Goal: Navigation & Orientation: Find specific page/section

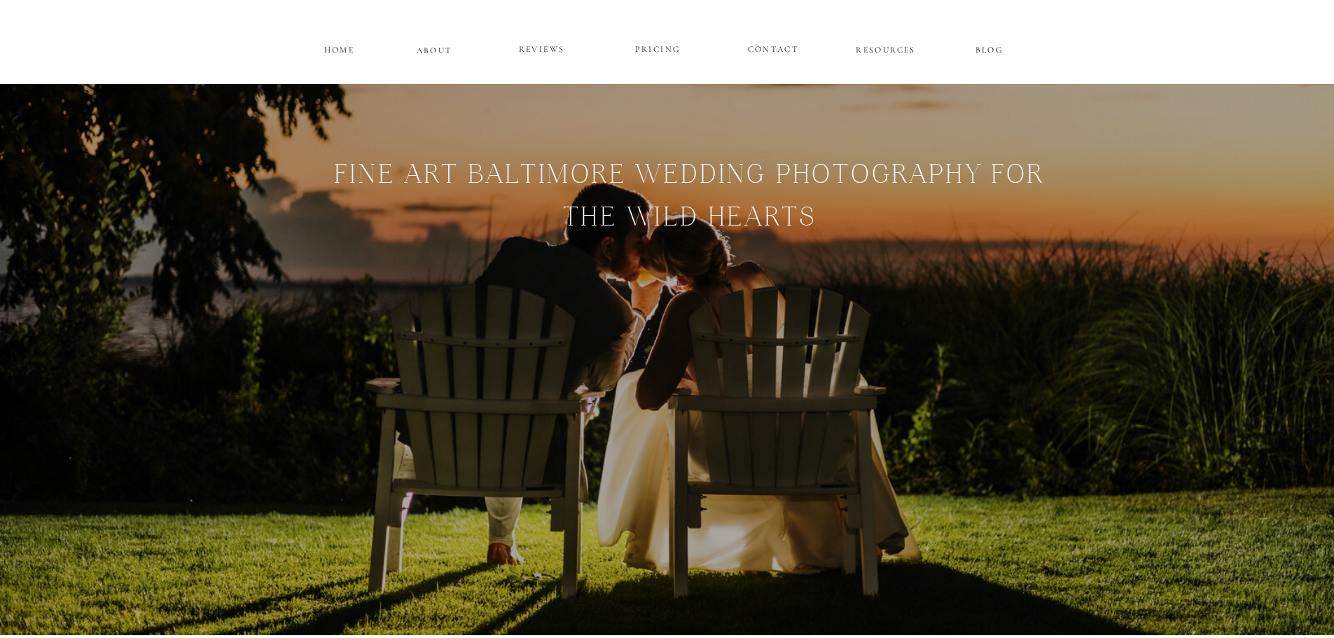
click at [667, 46] on p "PRICING" at bounding box center [658, 49] width 84 height 17
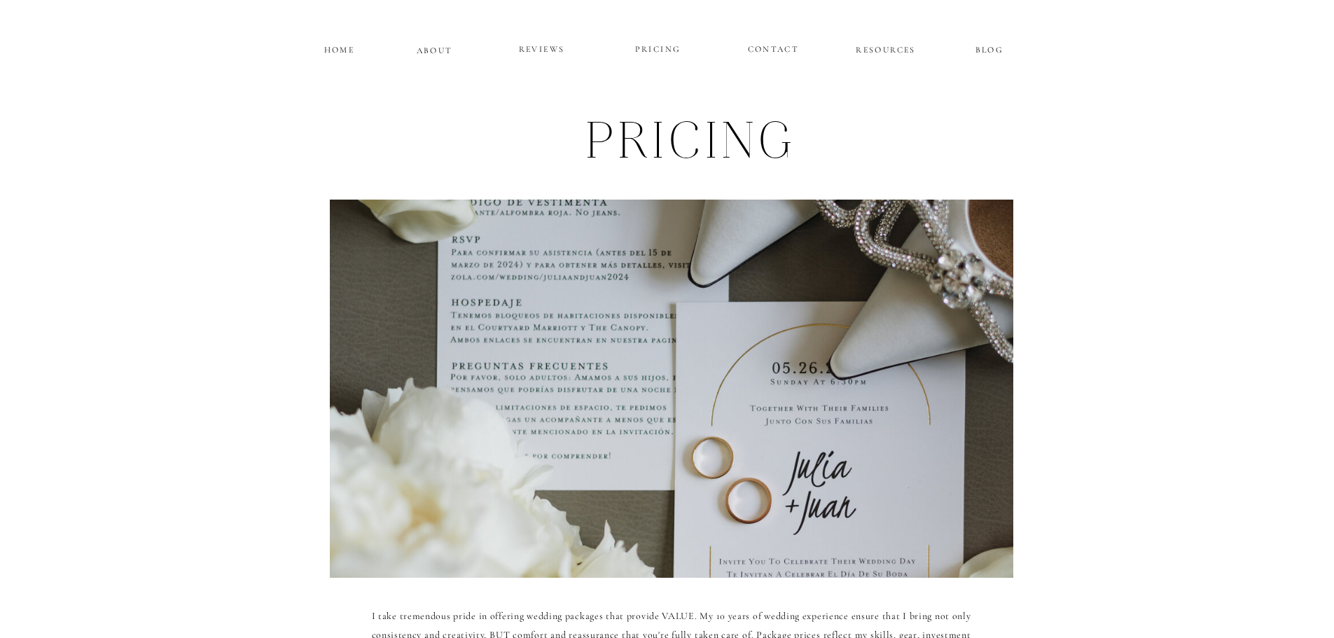
click at [442, 51] on p "ABOUT" at bounding box center [435, 49] width 36 height 12
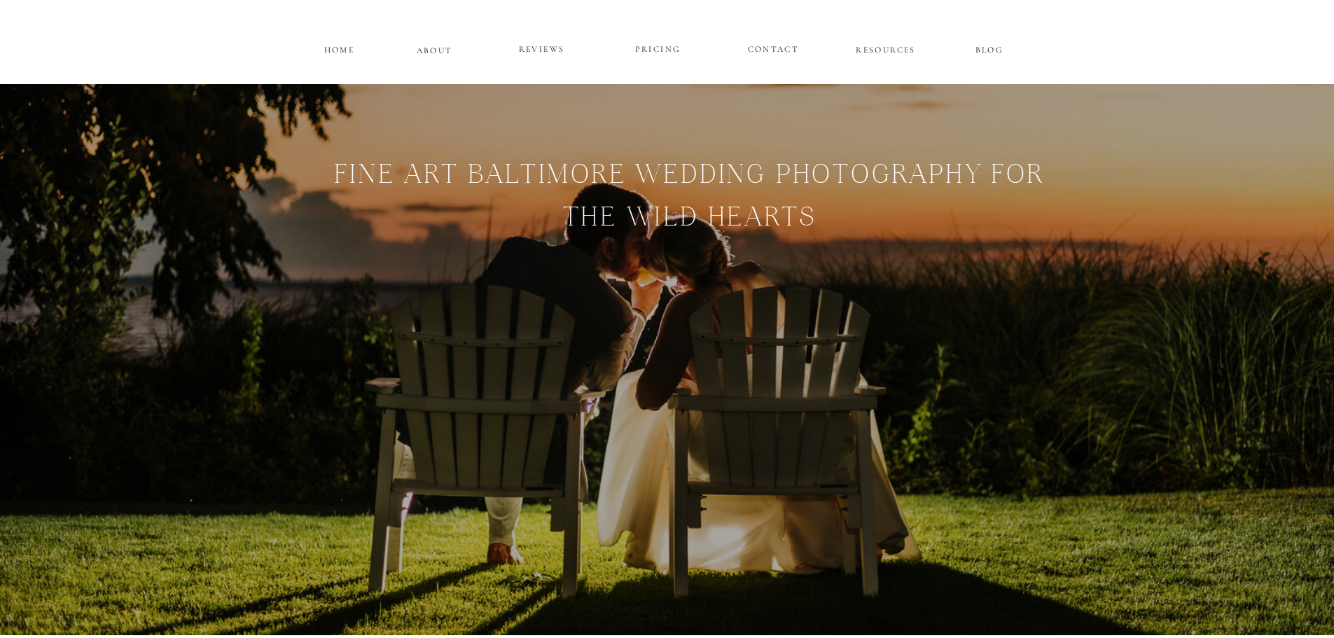
click at [755, 50] on p "CONTACT" at bounding box center [773, 47] width 51 height 12
click at [431, 46] on p "ABOUT" at bounding box center [435, 49] width 36 height 12
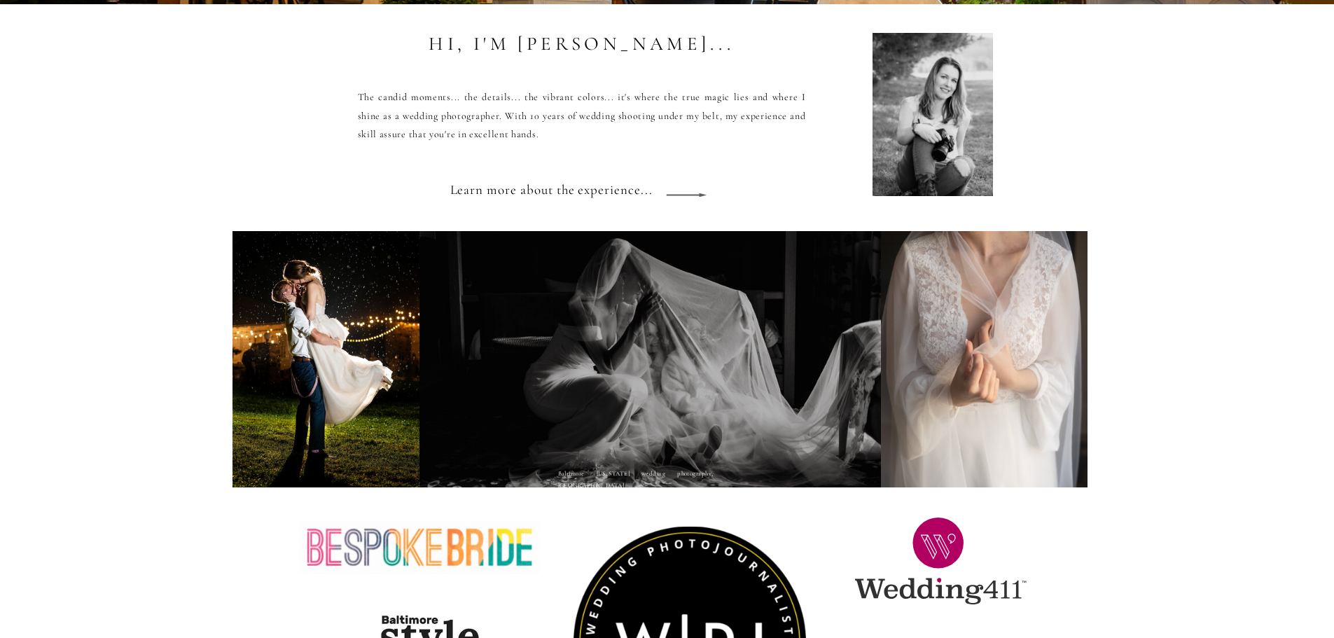
scroll to position [1246, 0]
